Goal: Task Accomplishment & Management: Complete application form

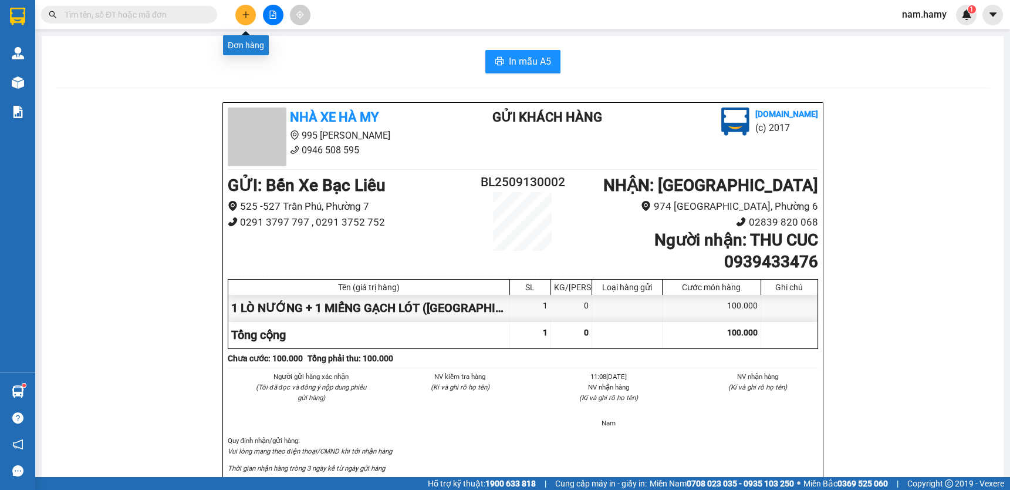
click at [245, 17] on icon "plus" at bounding box center [246, 15] width 8 height 8
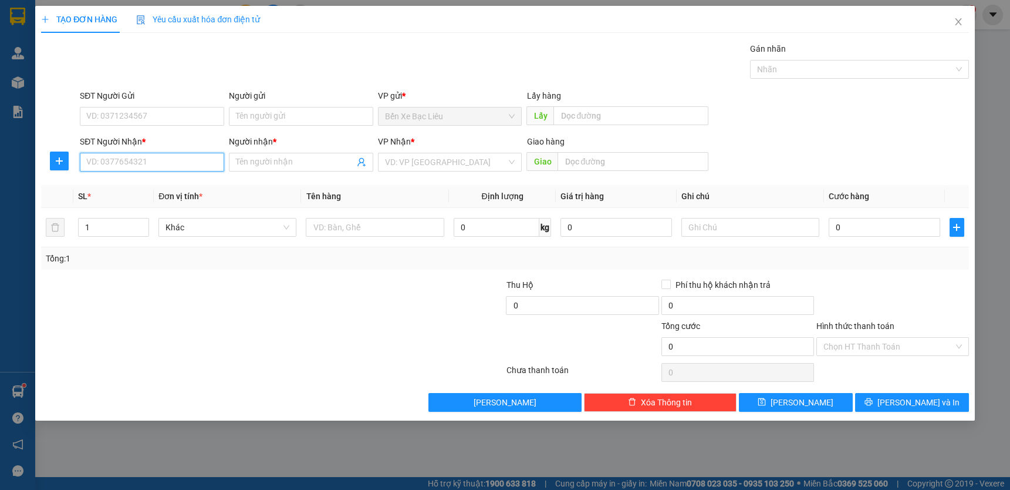
click at [190, 164] on input "SĐT Người Nhận *" at bounding box center [152, 162] width 144 height 19
click at [164, 190] on div "0765067034 - NIÊN" at bounding box center [152, 185] width 130 height 13
type input "0765067034"
type input "NIÊN"
type input "30.000"
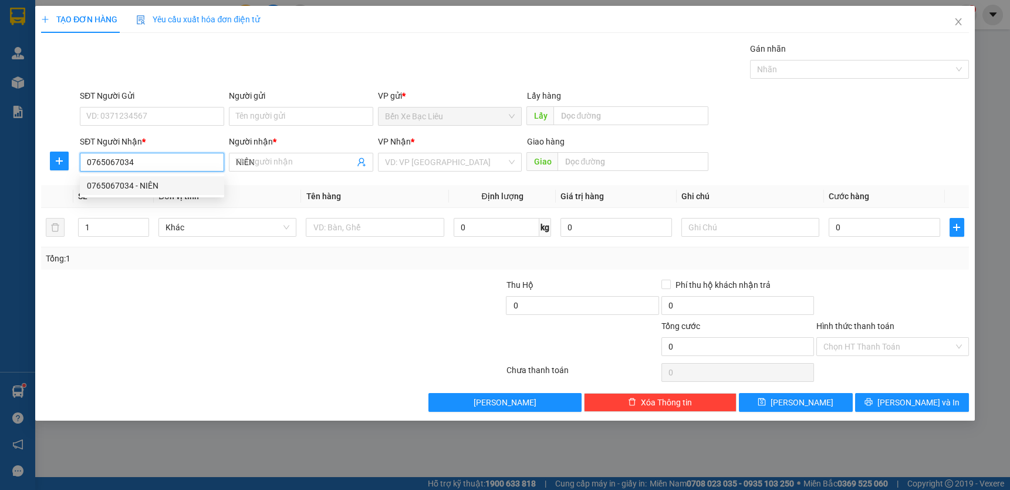
type input "30.000"
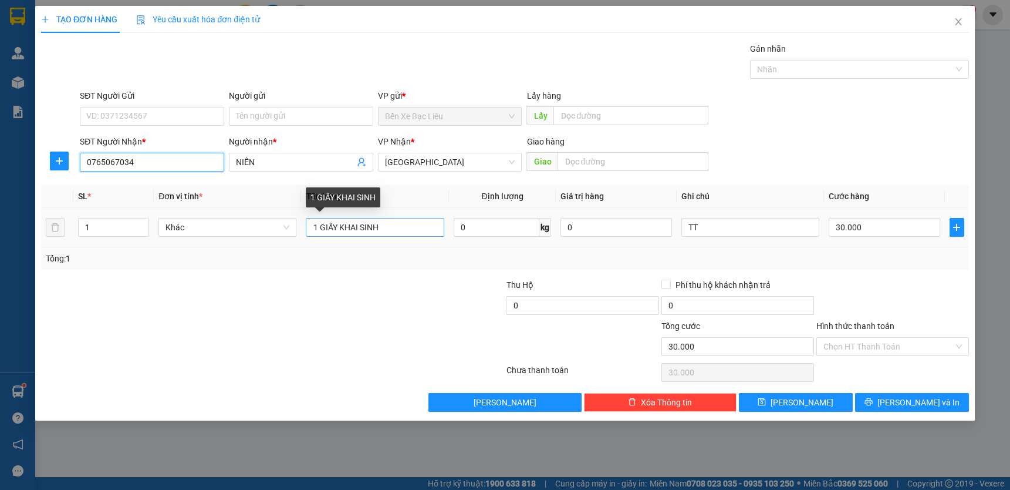
type input "0765067034"
click at [433, 229] on input "1 GIẤY KHAI SINH" at bounding box center [375, 227] width 138 height 19
click at [329, 225] on input "1 TÚ GIẤY TỜ" at bounding box center [375, 227] width 138 height 19
click at [392, 226] on input "1 TÚI GIẤY TỜ" at bounding box center [375, 227] width 138 height 19
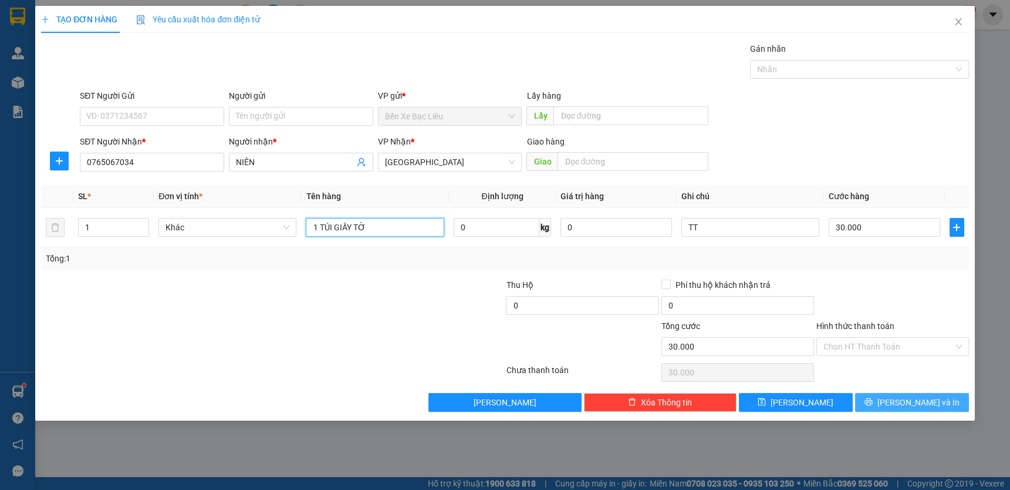
type input "1 TÚI GIẤY TỜ"
click at [900, 396] on button "[PERSON_NAME] và In" at bounding box center [912, 402] width 114 height 19
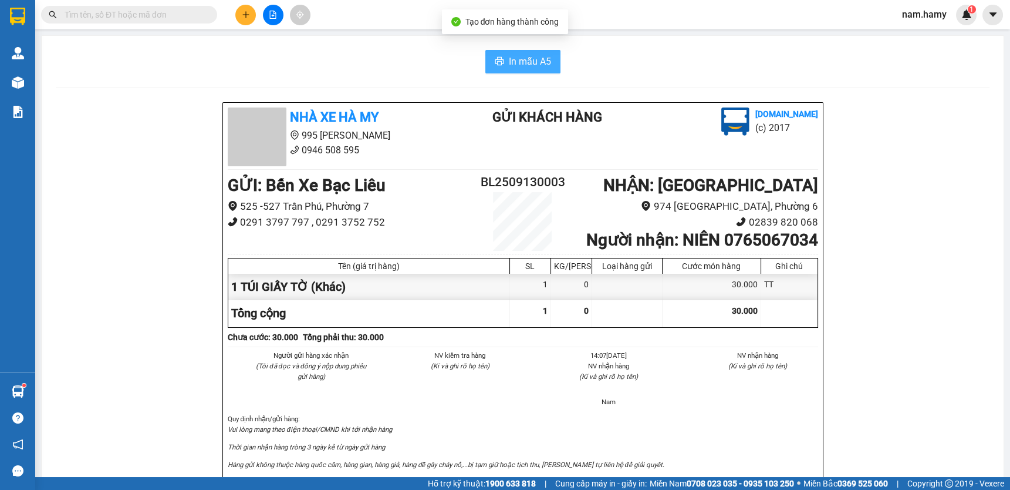
click at [521, 59] on span "In mẫu A5" at bounding box center [530, 61] width 42 height 15
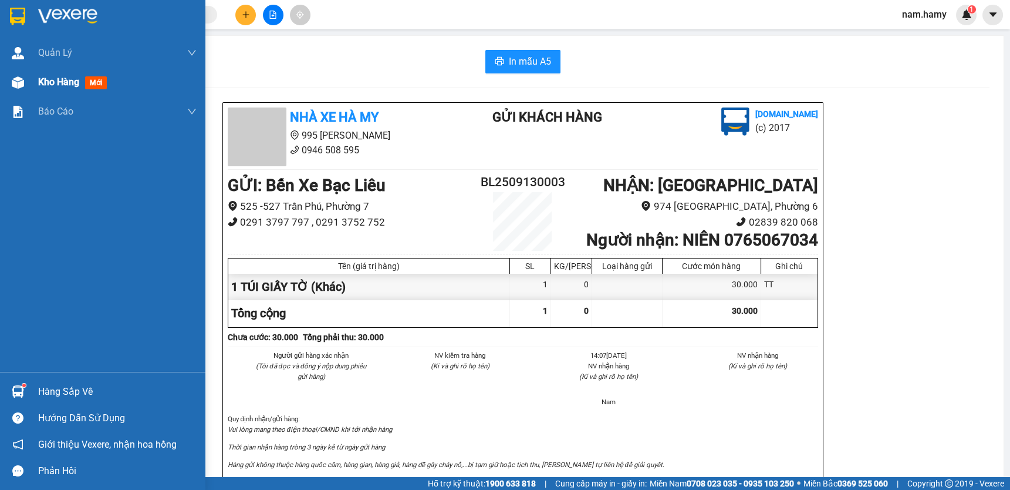
click at [66, 80] on span "Kho hàng" at bounding box center [58, 81] width 41 height 11
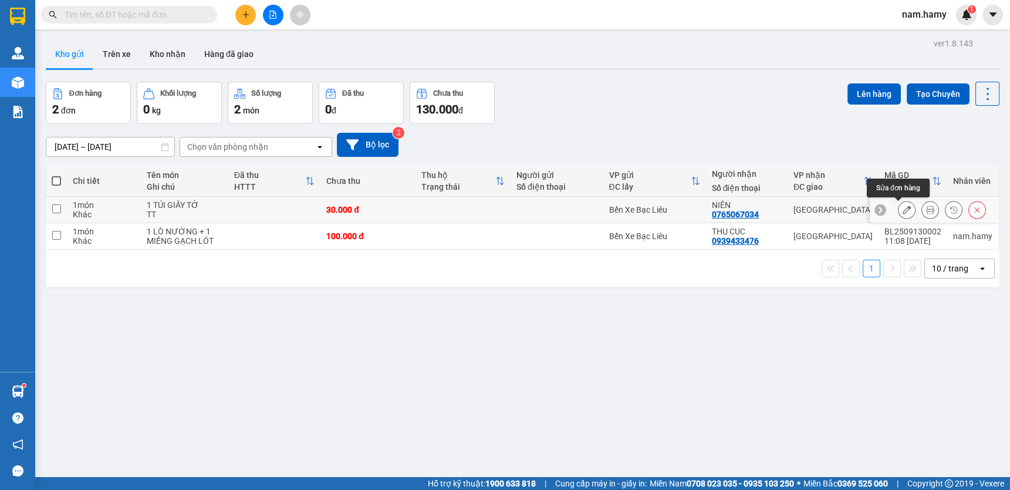
click at [903, 208] on icon at bounding box center [907, 209] width 8 height 8
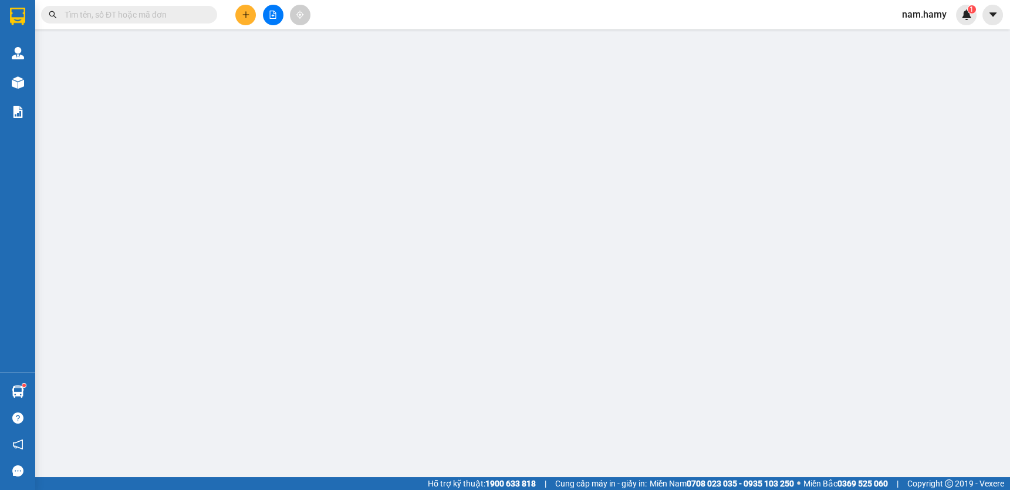
type input "0765067034"
type input "NIÊN"
type input "30.000"
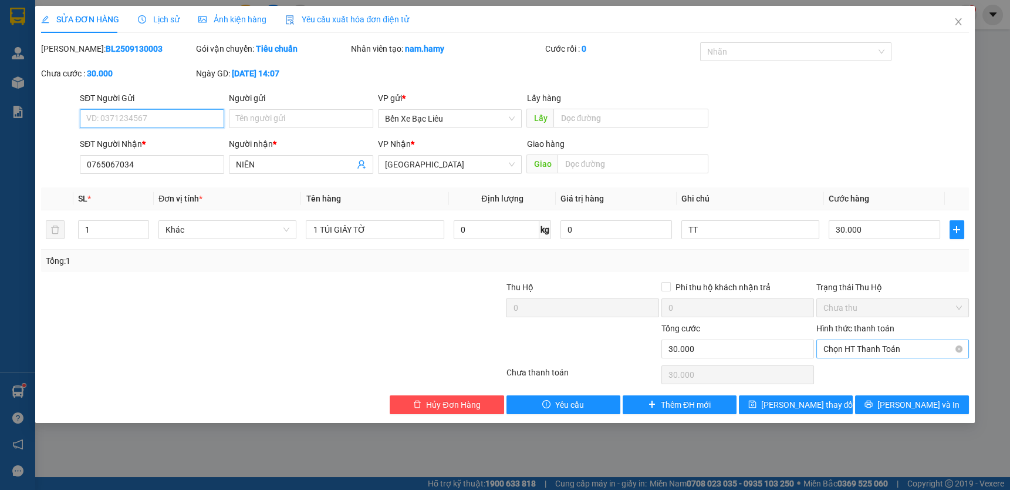
click at [884, 343] on span "Chọn HT Thanh Toán" at bounding box center [893, 349] width 139 height 18
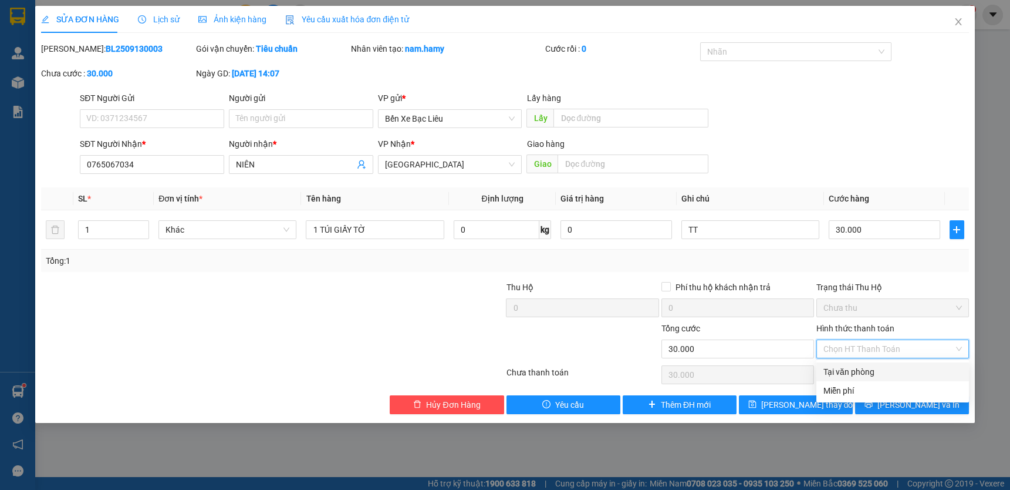
click at [879, 370] on div "Tại văn phòng" at bounding box center [893, 371] width 139 height 13
type input "0"
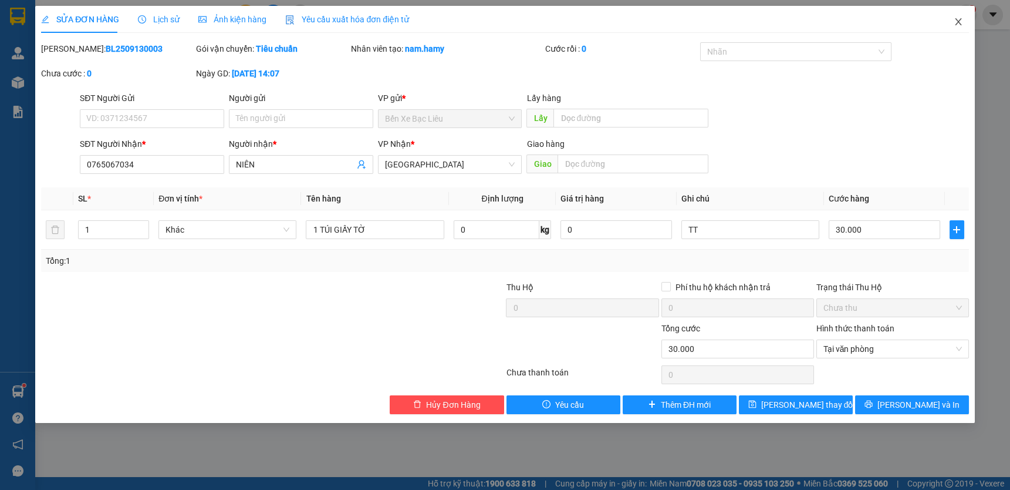
click at [956, 19] on icon "close" at bounding box center [958, 21] width 6 height 7
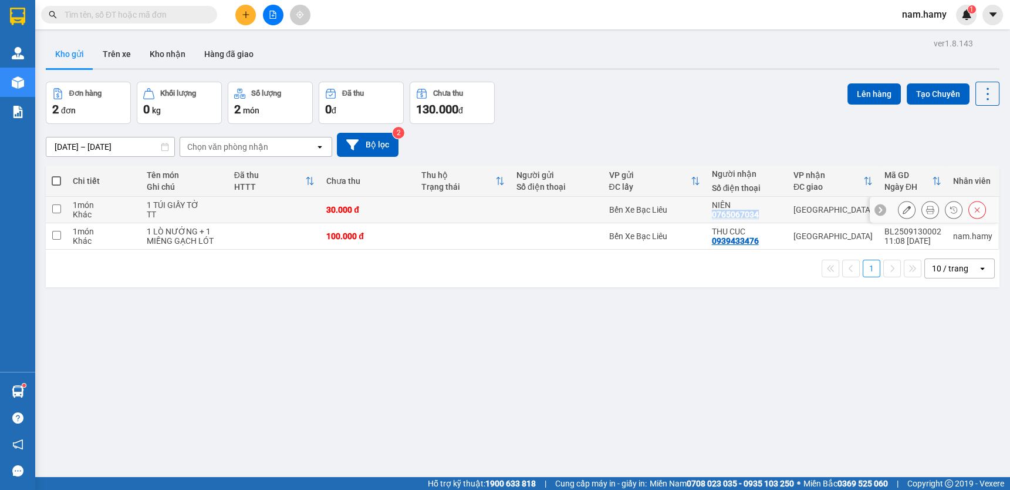
drag, startPoint x: 758, startPoint y: 210, endPoint x: 712, endPoint y: 214, distance: 46.6
click at [712, 214] on div "NIÊN 0765067034" at bounding box center [747, 209] width 70 height 19
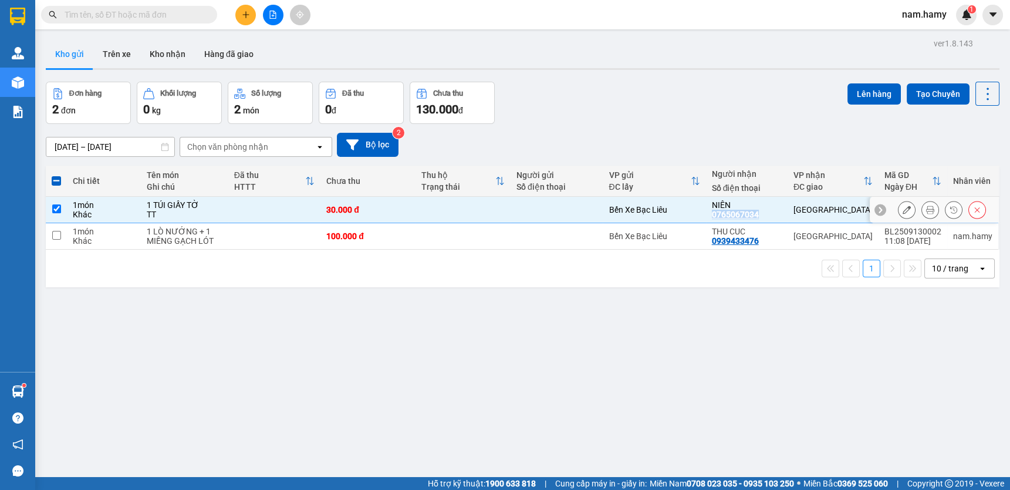
copy div "0765067034"
click at [973, 205] on icon at bounding box center [977, 209] width 8 height 8
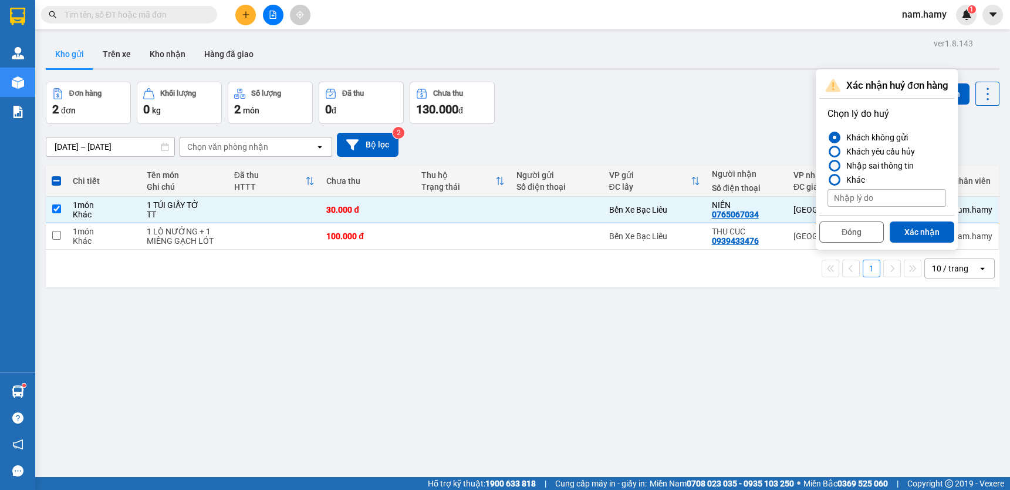
click at [892, 161] on div "Nhập sai thông tin" at bounding box center [878, 165] width 72 height 14
click at [828, 166] on input "Nhập sai thông tin" at bounding box center [828, 166] width 0 height 0
drag, startPoint x: 909, startPoint y: 227, endPoint x: 902, endPoint y: 225, distance: 7.3
click at [908, 227] on button "Xác nhận" at bounding box center [922, 231] width 65 height 21
checkbox input "false"
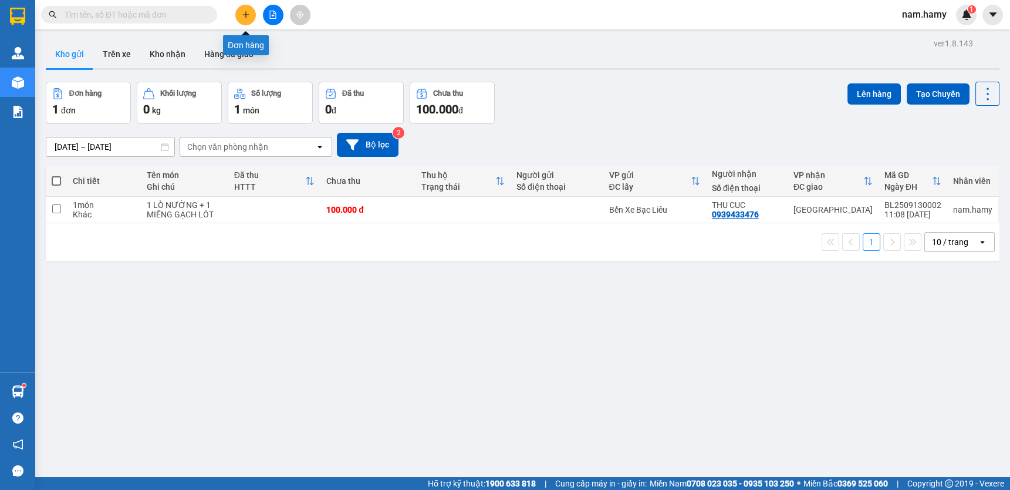
click at [247, 11] on icon "plus" at bounding box center [246, 15] width 8 height 8
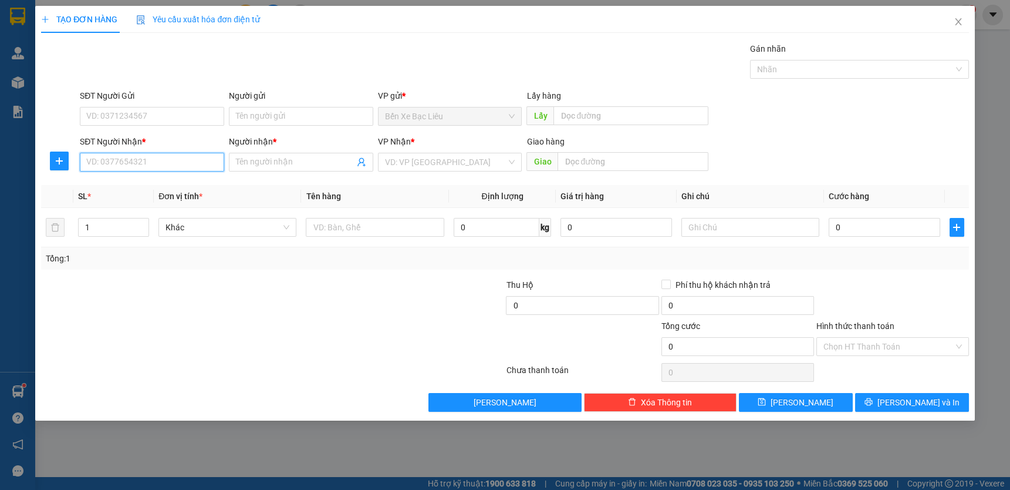
click at [206, 161] on input "SĐT Người Nhận *" at bounding box center [152, 162] width 144 height 19
paste input "0765067034"
type input "0765067034"
click at [188, 159] on input "0765067034" at bounding box center [152, 162] width 144 height 19
click at [180, 184] on div "0765067034 - NIÊN" at bounding box center [152, 185] width 130 height 13
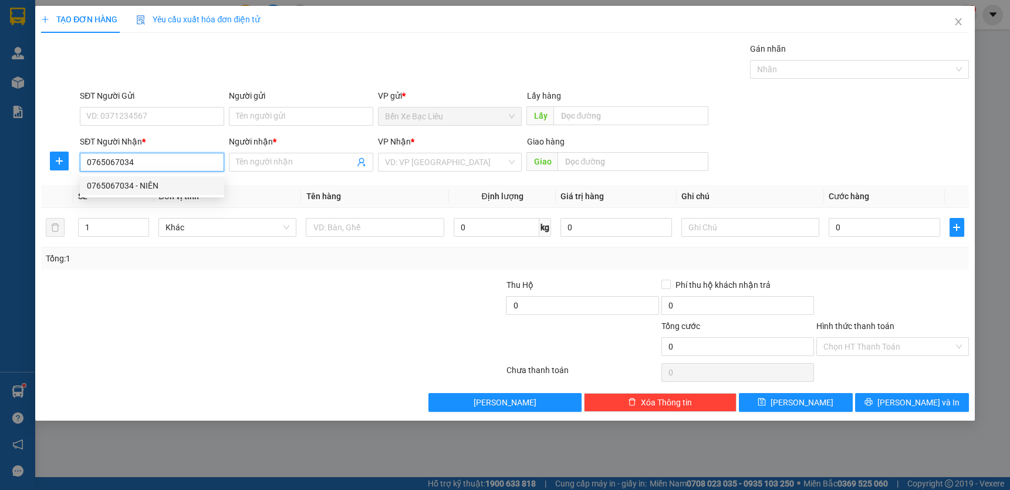
type input "NIÊN"
type input "30.000"
type input "0765067034"
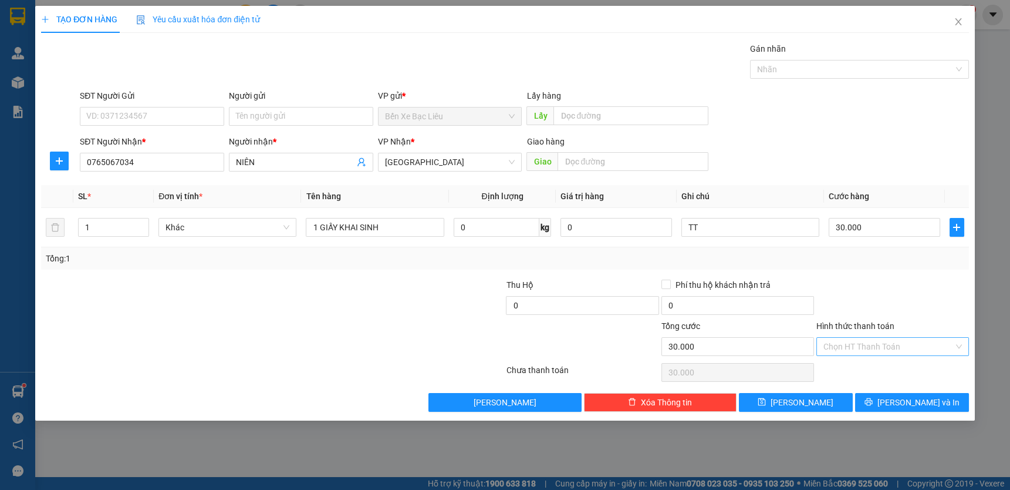
click at [859, 340] on input "Hình thức thanh toán" at bounding box center [889, 347] width 130 height 18
click at [868, 367] on div "Tại văn phòng" at bounding box center [893, 369] width 139 height 13
type input "0"
click at [873, 401] on icon "printer" at bounding box center [869, 401] width 8 height 8
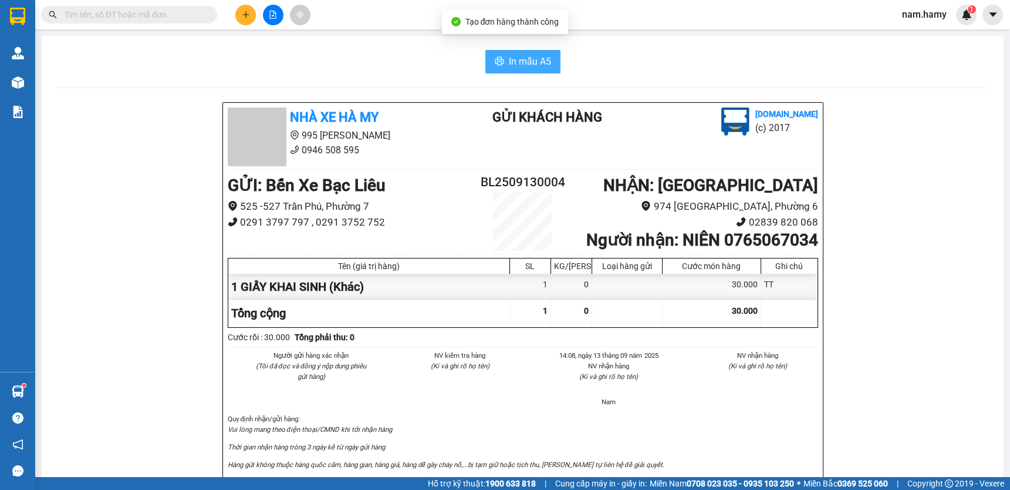
click at [545, 66] on span "In mẫu A5" at bounding box center [530, 61] width 42 height 15
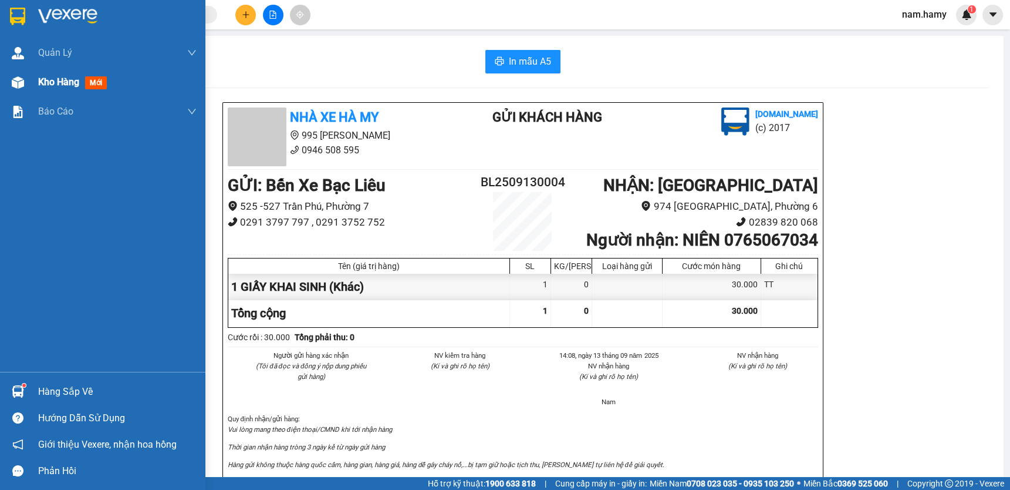
click at [22, 85] on img at bounding box center [18, 82] width 12 height 12
